Goal: Task Accomplishment & Management: Manage account settings

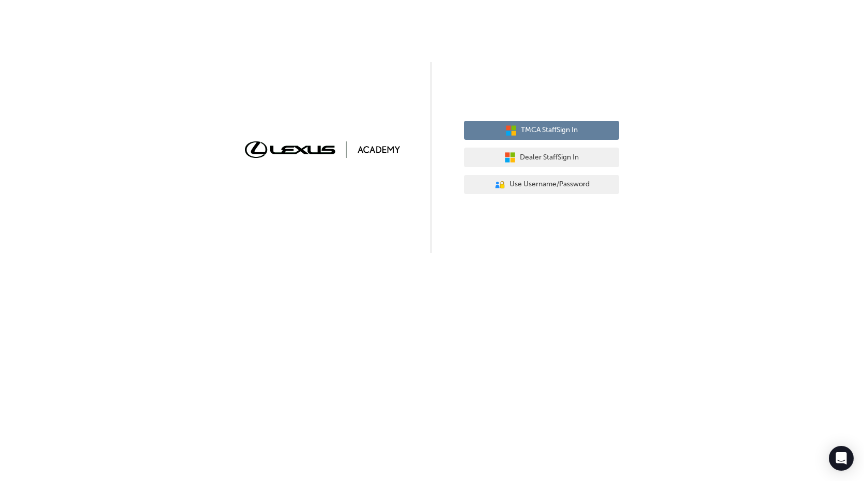
click at [572, 130] on span "TMCA Staff Sign In" at bounding box center [549, 130] width 57 height 12
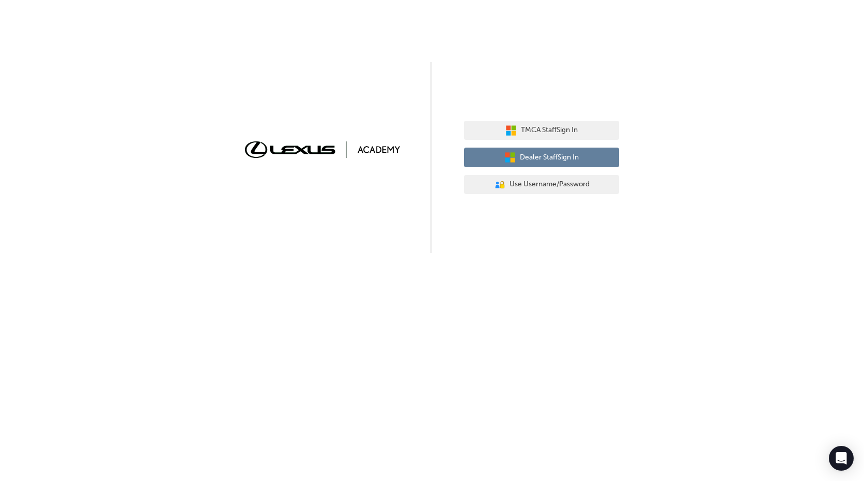
click at [582, 162] on button "Dealer Staff Sign In" at bounding box center [541, 158] width 155 height 20
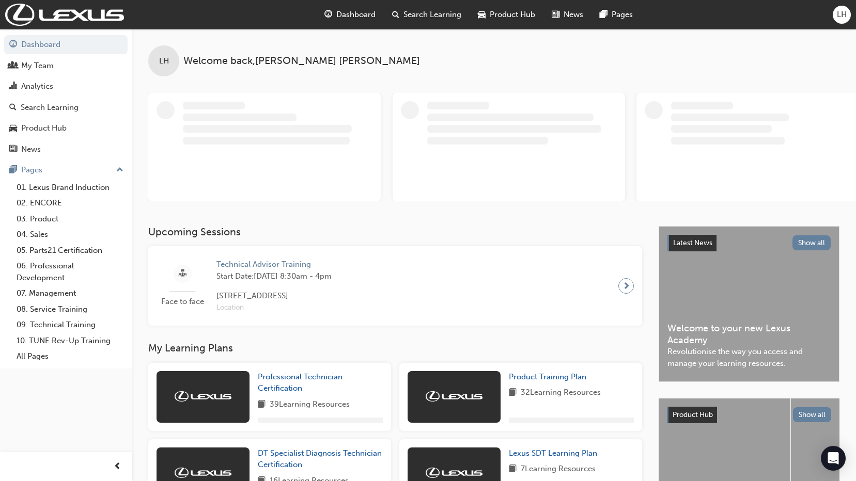
click at [839, 13] on span "LH" at bounding box center [842, 15] width 10 height 12
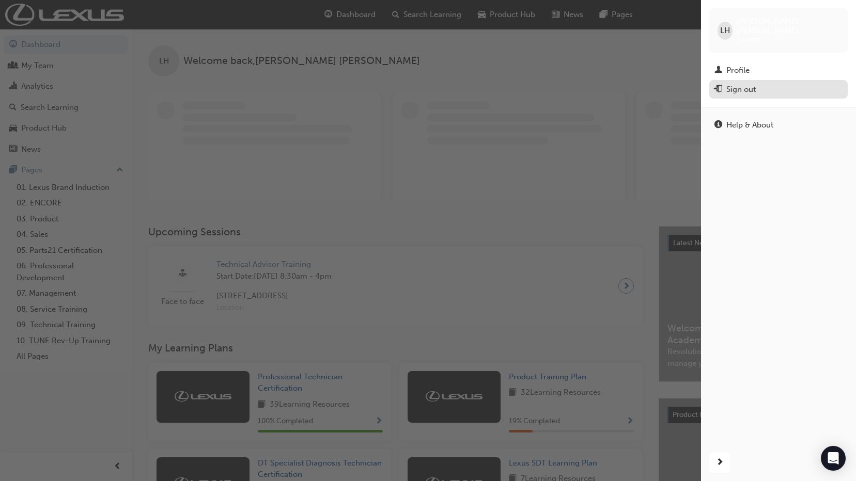
click at [781, 83] on div "Sign out" at bounding box center [778, 89] width 128 height 13
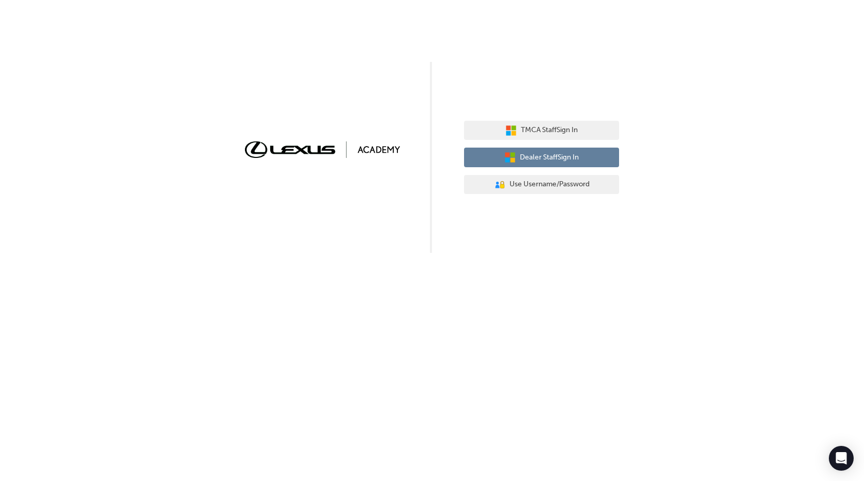
click at [571, 159] on span "Dealer Staff Sign In" at bounding box center [549, 158] width 59 height 12
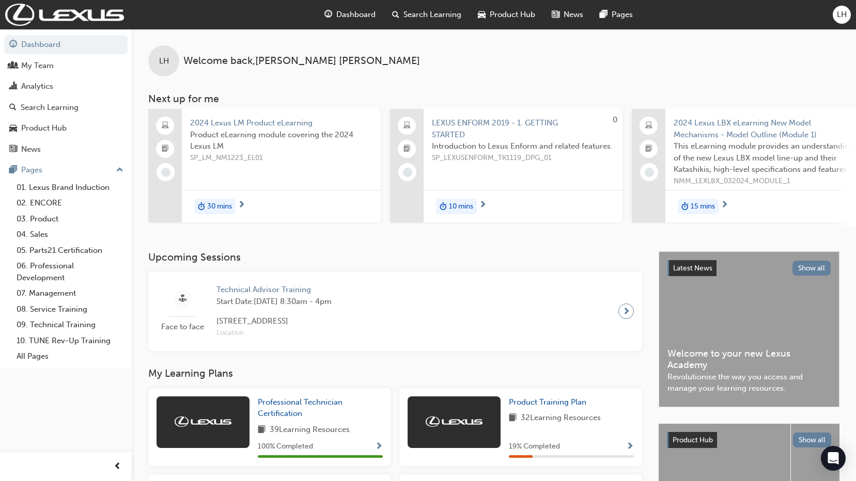
click at [840, 17] on span "LH" at bounding box center [842, 15] width 10 height 12
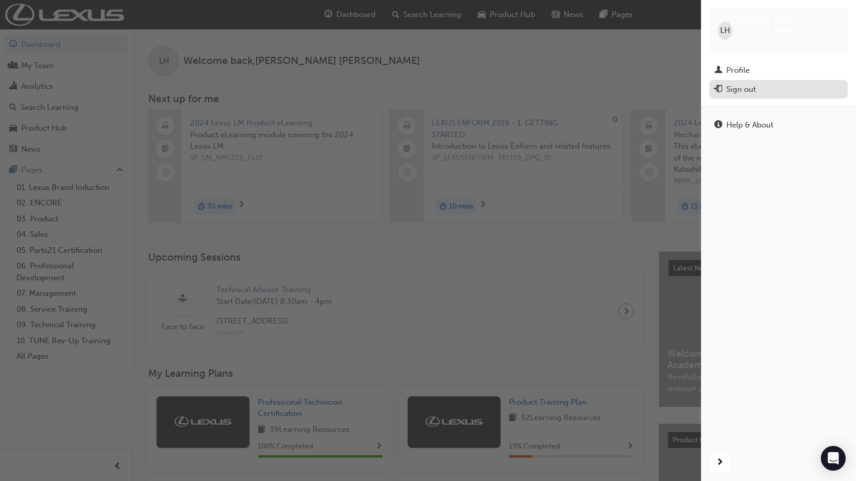
click at [775, 83] on div "Sign out" at bounding box center [778, 89] width 128 height 13
